Goal: Task Accomplishment & Management: Manage account settings

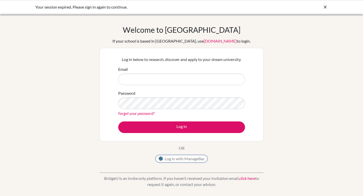
click at [171, 157] on button "Log in with ManageBac" at bounding box center [181, 159] width 52 height 8
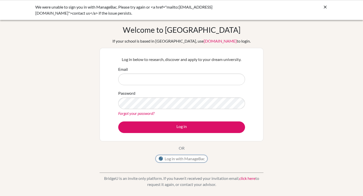
click at [165, 157] on button "Log in with ManageBac" at bounding box center [181, 159] width 52 height 8
click at [167, 73] on div "Email" at bounding box center [181, 75] width 127 height 19
click at [165, 81] on input "Email" at bounding box center [181, 80] width 127 height 12
type input "[EMAIL_ADDRESS][DOMAIN_NAME]"
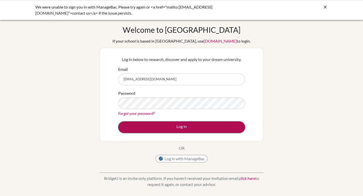
click at [163, 121] on button "Log in" at bounding box center [181, 127] width 127 height 12
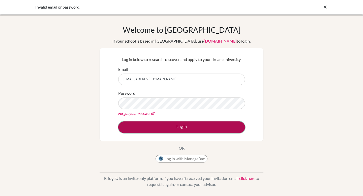
click at [154, 130] on button "Log in" at bounding box center [181, 127] width 127 height 12
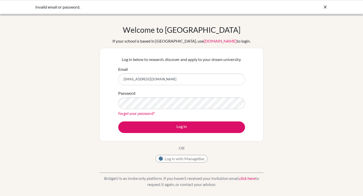
scroll to position [73, 0]
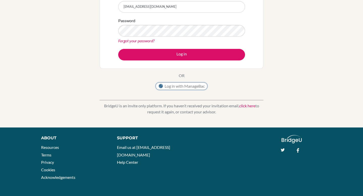
click at [183, 85] on button "Log in with ManageBac" at bounding box center [181, 86] width 52 height 8
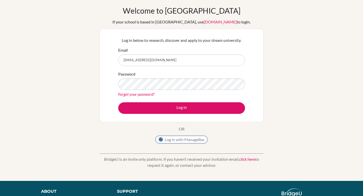
scroll to position [0, 0]
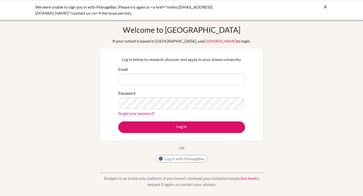
click at [132, 114] on link "Forgot your password?" at bounding box center [136, 113] width 36 height 5
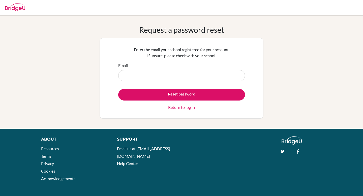
click at [140, 77] on input "Email" at bounding box center [181, 76] width 127 height 12
type input "[EMAIL_ADDRESS][DOMAIN_NAME]"
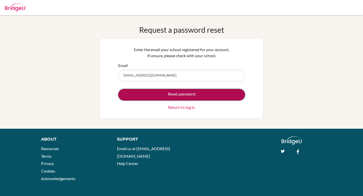
click at [147, 97] on button "Reset password" at bounding box center [181, 95] width 127 height 12
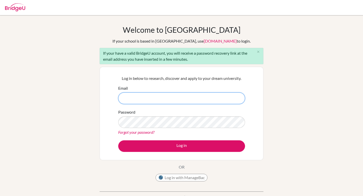
click at [144, 101] on input "Email" at bounding box center [181, 98] width 127 height 12
type input "[EMAIL_ADDRESS][DOMAIN_NAME]"
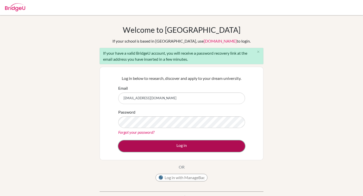
click at [153, 145] on button "Log in" at bounding box center [181, 146] width 127 height 12
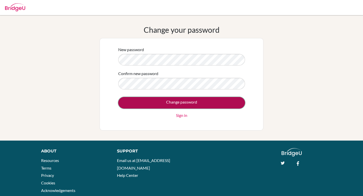
click at [169, 106] on input "Change password" at bounding box center [181, 103] width 127 height 12
